Goal: Task Accomplishment & Management: Manage account settings

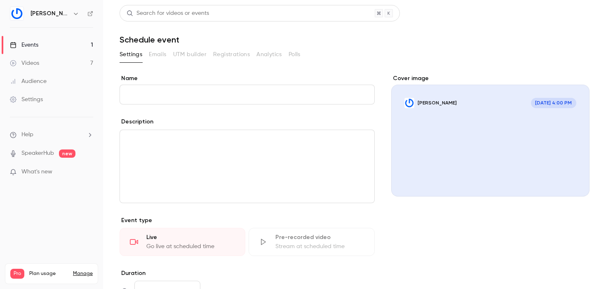
click at [54, 96] on link "Settings" at bounding box center [51, 99] width 103 height 18
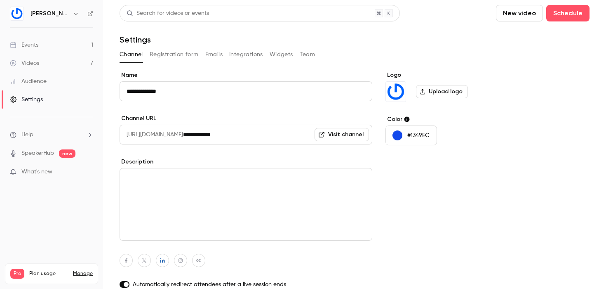
click at [214, 58] on button "Emails" at bounding box center [213, 54] width 17 height 13
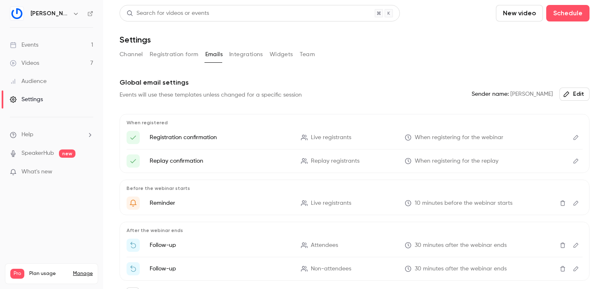
click at [163, 52] on button "Registration form" at bounding box center [174, 54] width 49 height 13
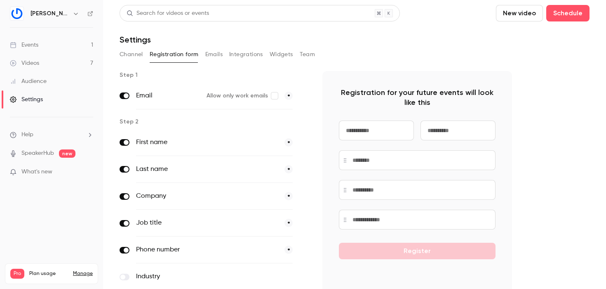
scroll to position [12, 0]
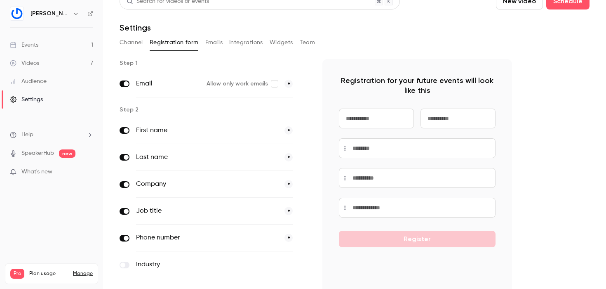
click at [241, 68] on div "Step 1 Email Allow only work emails * Step 2 First name * Last name * Company *…" at bounding box center [215, 197] width 190 height 277
click at [61, 50] on link "Events 1" at bounding box center [51, 45] width 103 height 18
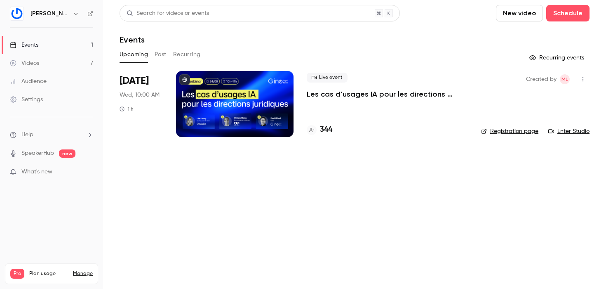
click at [220, 108] on div at bounding box center [234, 104] width 117 height 66
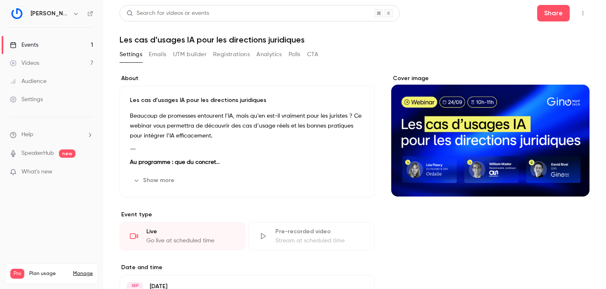
click at [55, 103] on link "Settings" at bounding box center [51, 99] width 103 height 18
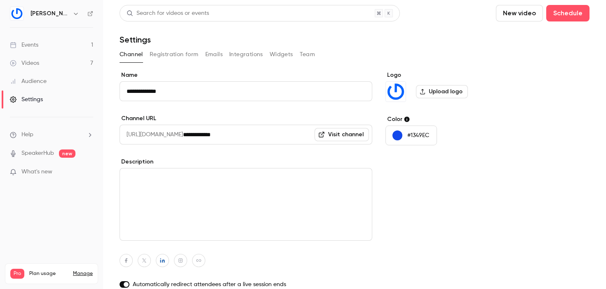
click at [215, 53] on button "Emails" at bounding box center [213, 54] width 17 height 13
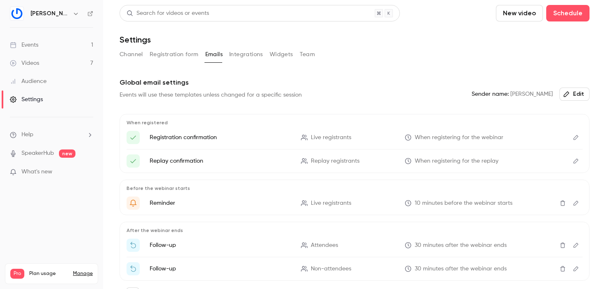
click at [183, 53] on button "Registration form" at bounding box center [174, 54] width 49 height 13
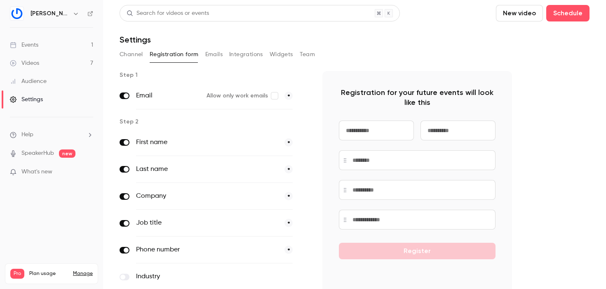
click at [294, 66] on div "Search for videos or events New video Schedule Settings Channel Registration fo…" at bounding box center [355, 176] width 470 height 343
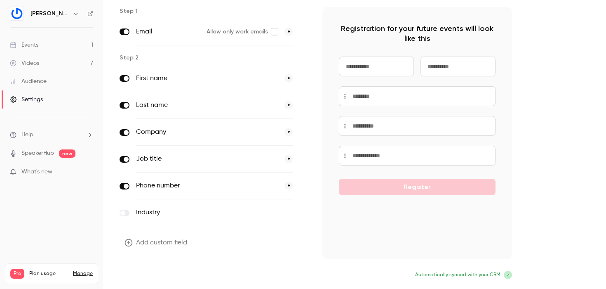
click at [160, 270] on button "Update form" at bounding box center [148, 275] width 56 height 16
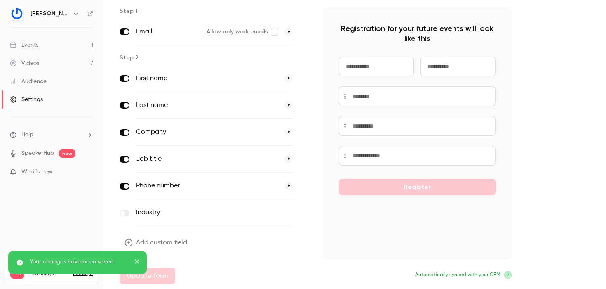
click at [139, 262] on icon "close" at bounding box center [137, 261] width 6 height 7
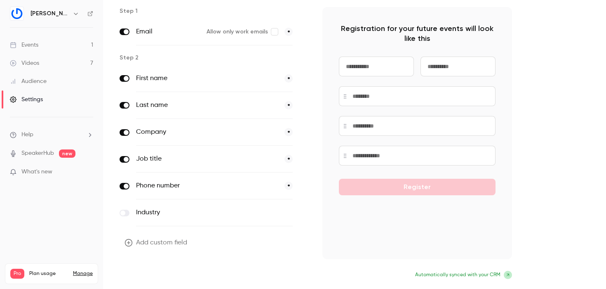
click at [172, 272] on button "Update form" at bounding box center [148, 275] width 56 height 16
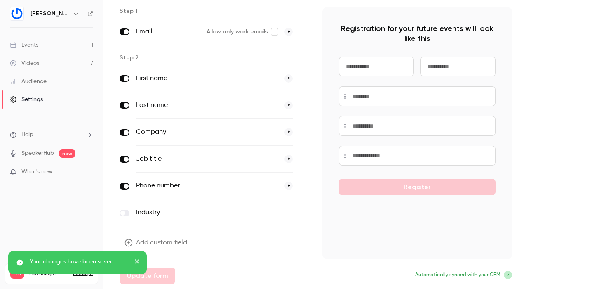
click at [137, 258] on icon "close" at bounding box center [137, 261] width 6 height 7
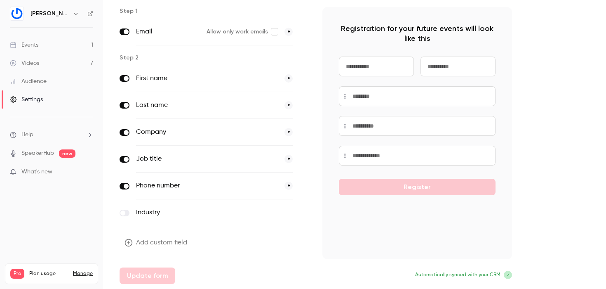
scroll to position [0, 0]
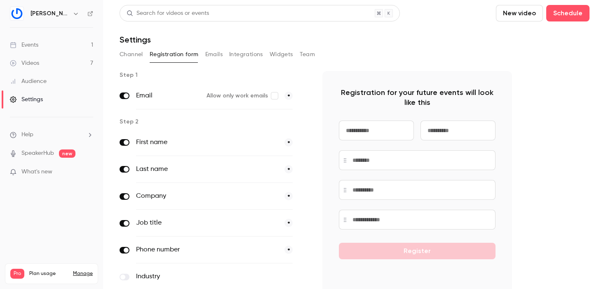
click at [56, 44] on link "Events 1" at bounding box center [51, 45] width 103 height 18
